Goal: Use online tool/utility: Utilize a website feature to perform a specific function

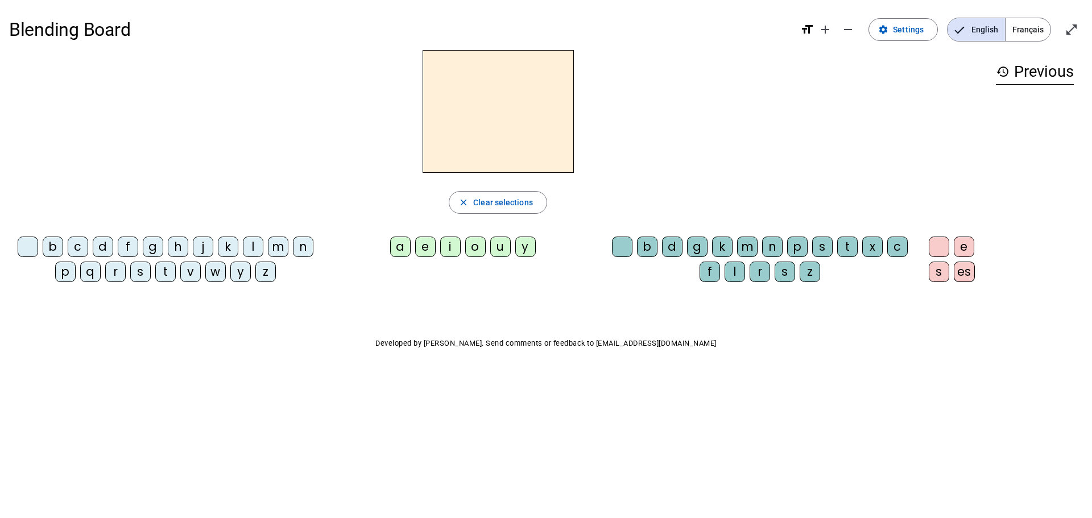
click at [276, 245] on div "m" at bounding box center [278, 247] width 20 height 20
click at [393, 247] on div "a" at bounding box center [400, 247] width 20 height 20
click at [191, 272] on div "v" at bounding box center [190, 272] width 20 height 20
click at [166, 270] on div "t" at bounding box center [165, 272] width 20 height 20
click at [253, 247] on div "l" at bounding box center [253, 247] width 20 height 20
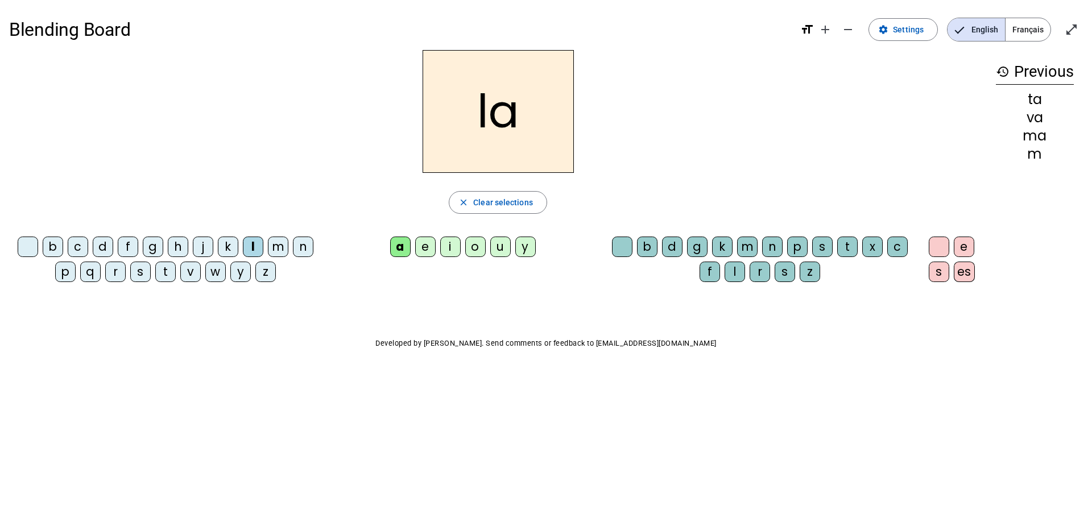
click at [421, 250] on div "e" at bounding box center [425, 247] width 20 height 20
click at [201, 247] on div "j" at bounding box center [203, 247] width 20 height 20
click at [304, 244] on div "n" at bounding box center [303, 247] width 20 height 20
click at [105, 246] on div "d" at bounding box center [103, 247] width 20 height 20
click at [497, 247] on div "u" at bounding box center [500, 247] width 20 height 20
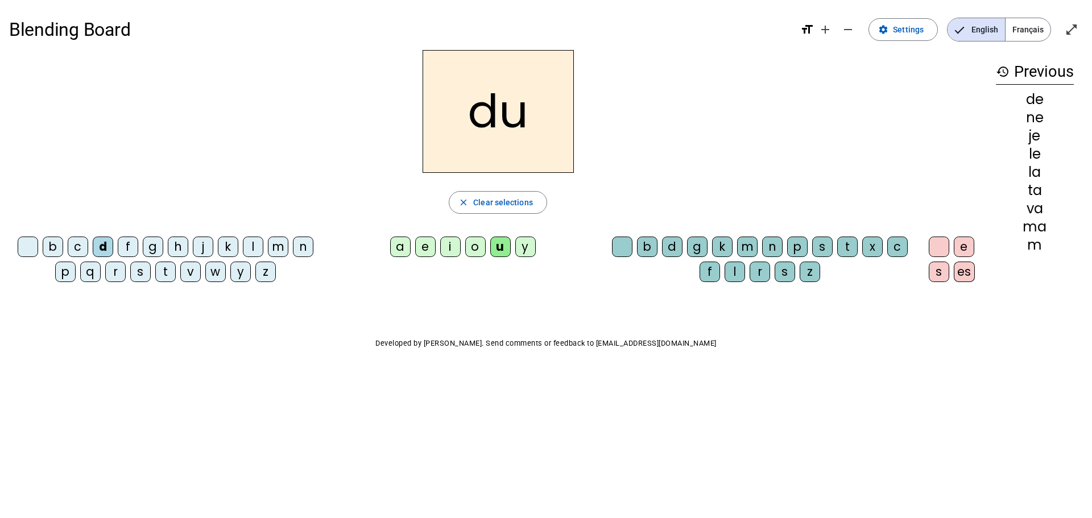
click at [165, 273] on div "t" at bounding box center [165, 272] width 20 height 20
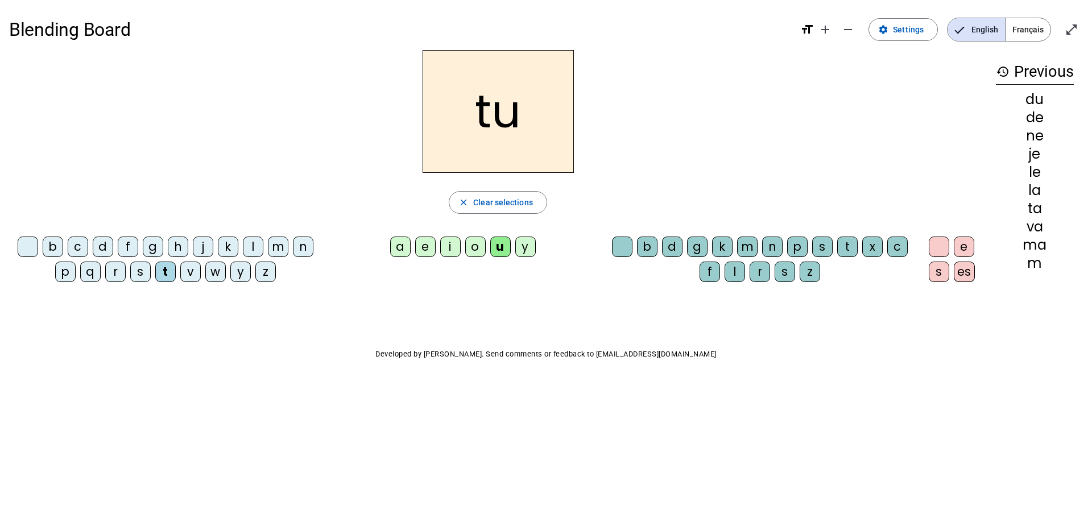
click at [53, 246] on div "b" at bounding box center [53, 247] width 20 height 20
click at [824, 242] on div "s" at bounding box center [822, 247] width 20 height 20
